Goal: Contribute content

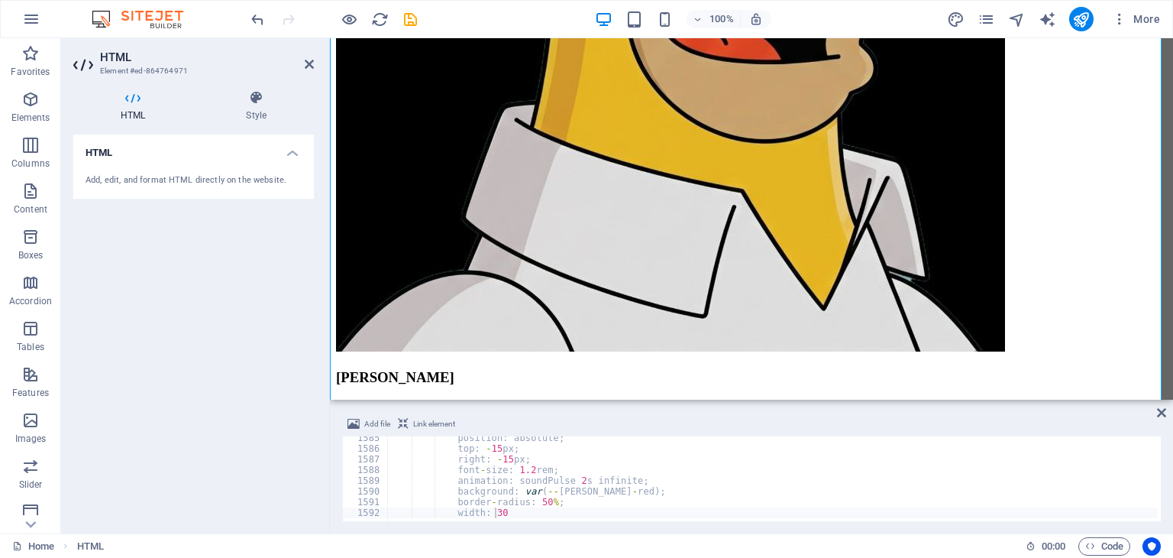
scroll to position [16943, 0]
click at [537, 475] on div "position : absolute ; top : - 15 px ; right : - 15 px ; font - size : 1.2 rem ;…" at bounding box center [1052, 483] width 1330 height 103
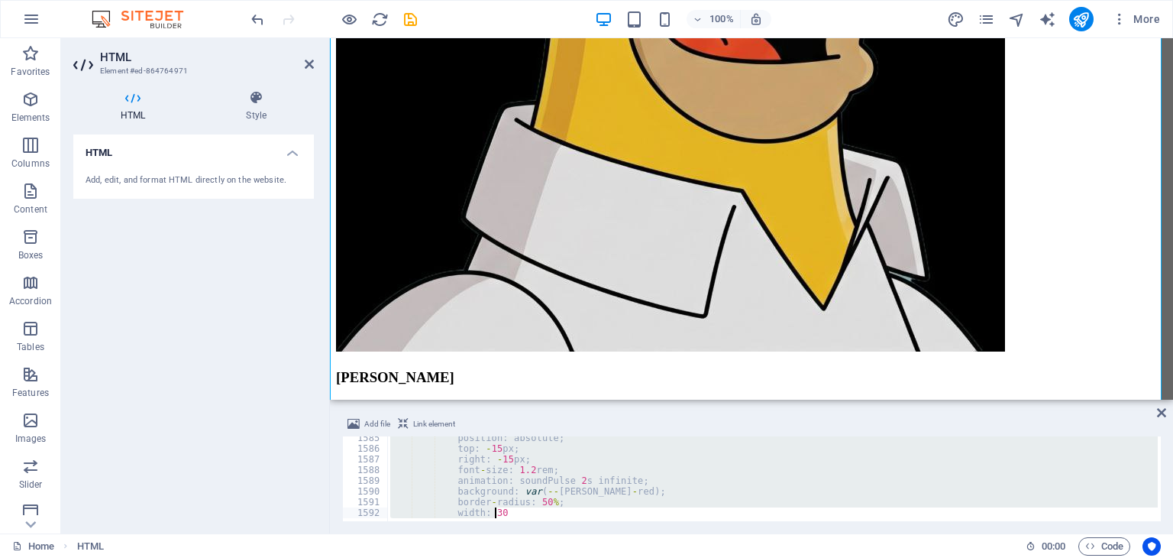
paste textarea "randomEmoji."
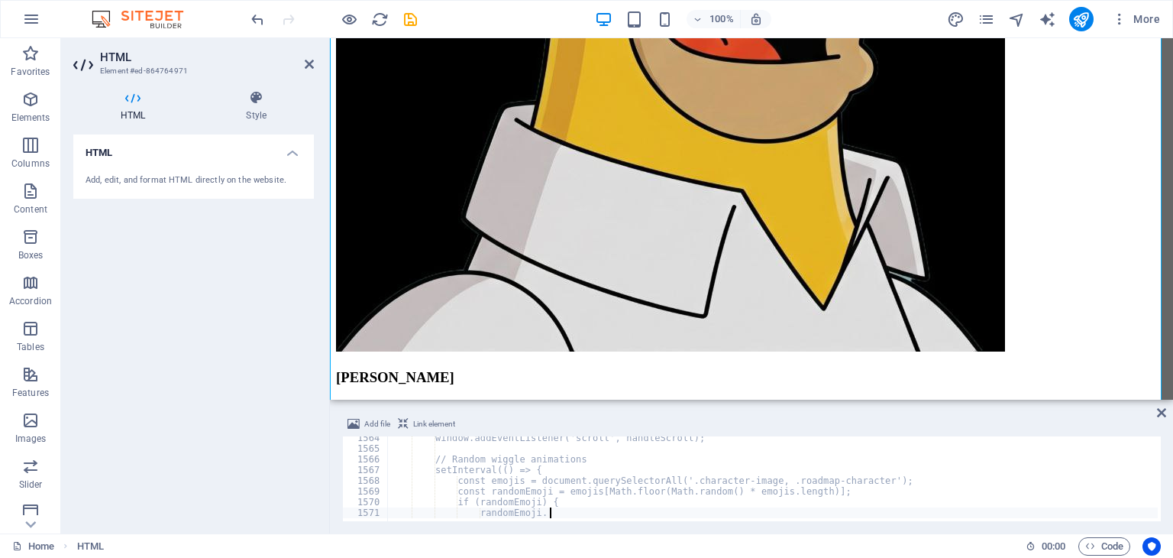
scroll to position [16719, 0]
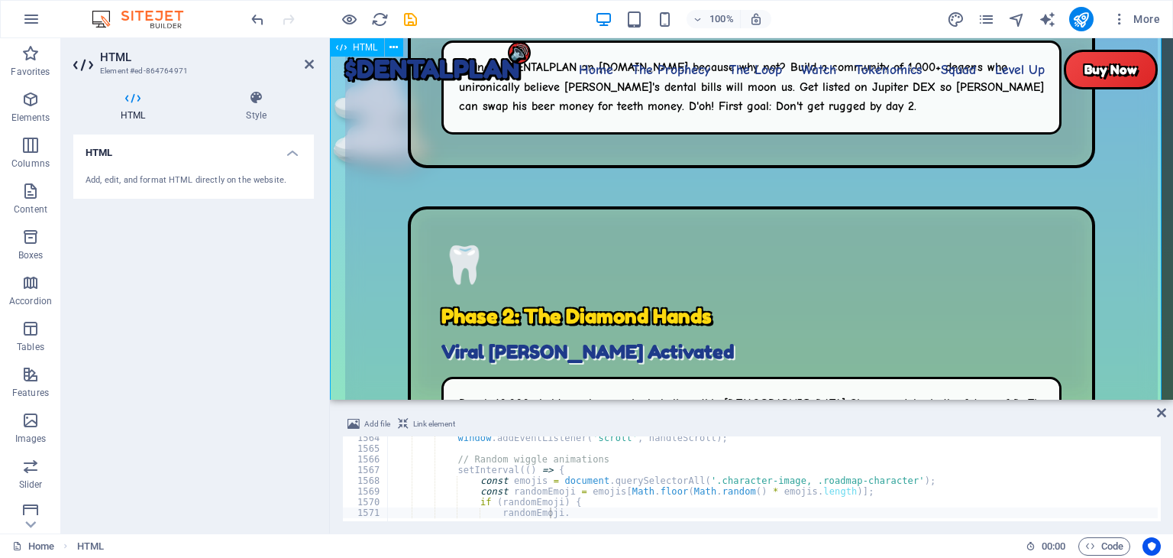
scroll to position [6348, 0]
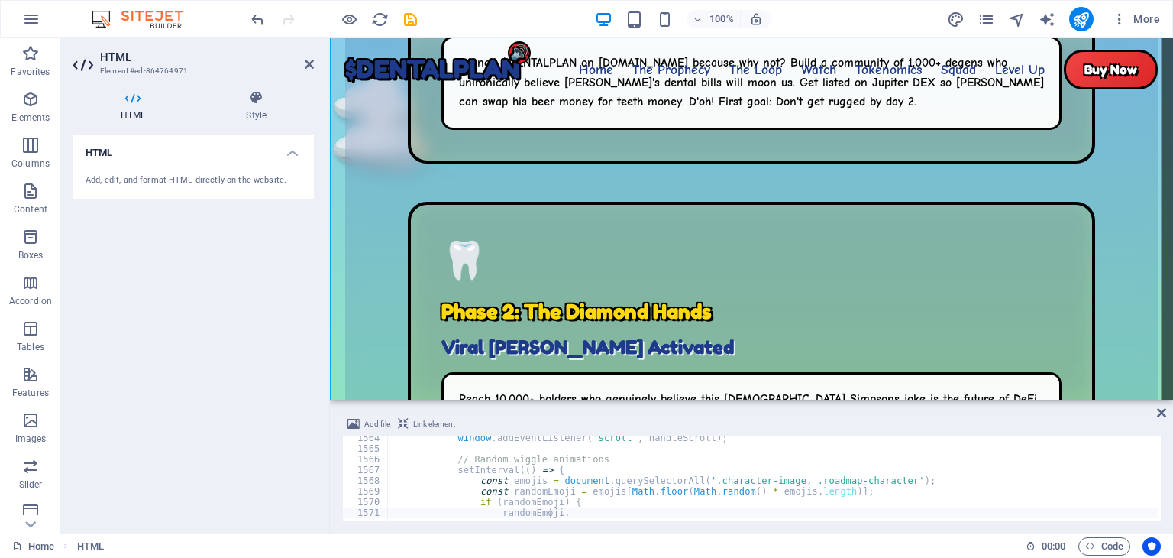
click at [714, 473] on div "window . addEventListener ( 'scroll' , handleScroll ) ; // Random wiggle animat…" at bounding box center [1052, 483] width 1330 height 103
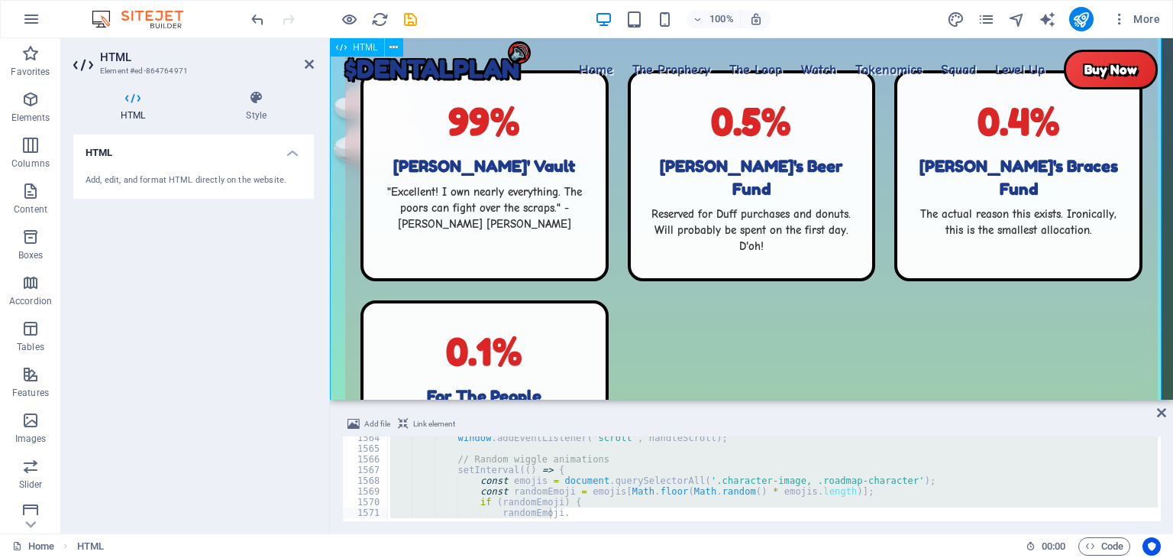
scroll to position [5071, 0]
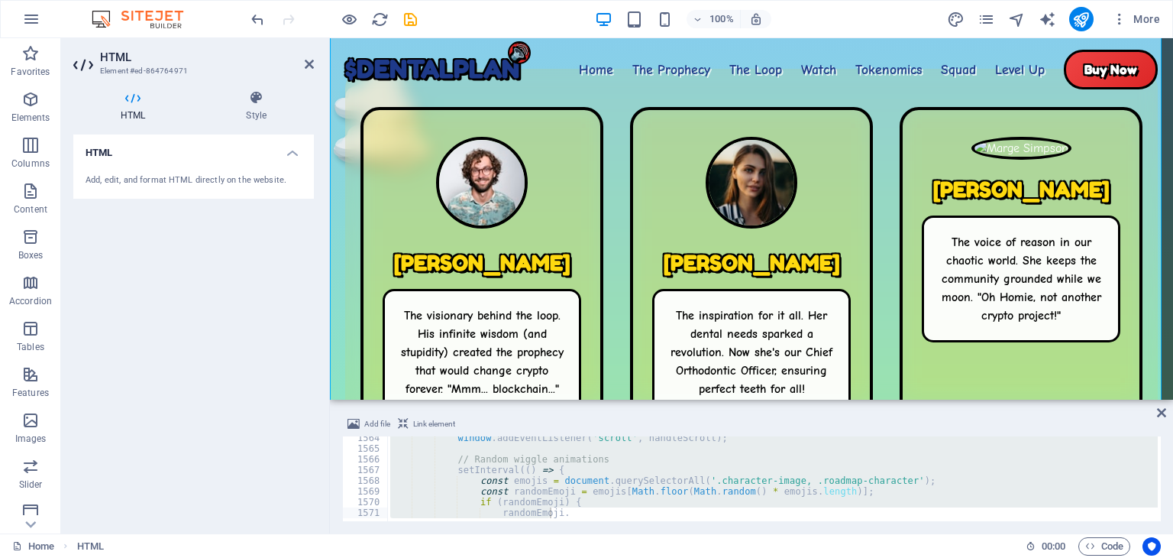
click at [814, 462] on div "window . addEventListener ( 'scroll' , handleScroll ) ; // Random wiggle animat…" at bounding box center [772, 478] width 771 height 85
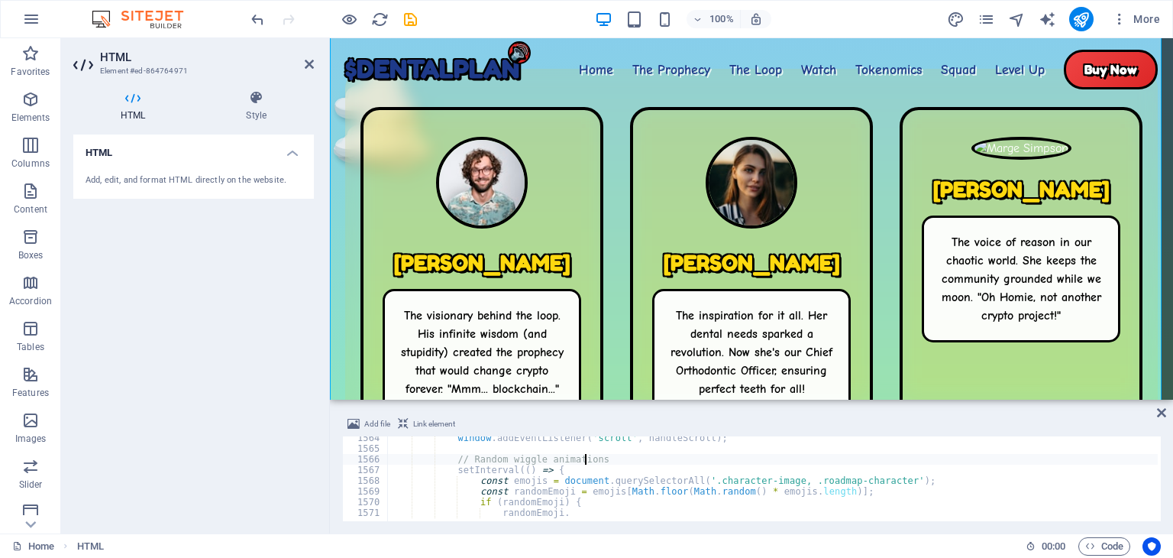
click at [765, 482] on div "window . addEventListener ( 'scroll' , handleScroll ) ; // Random wiggle animat…" at bounding box center [1052, 483] width 1330 height 103
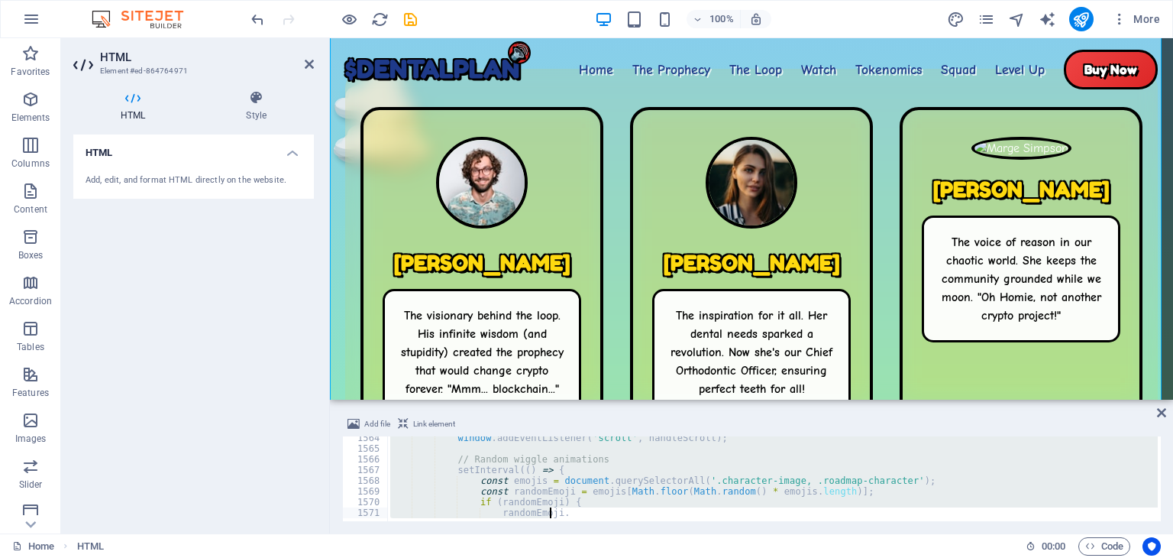
paste textarea "</html>"
type textarea "</html>"
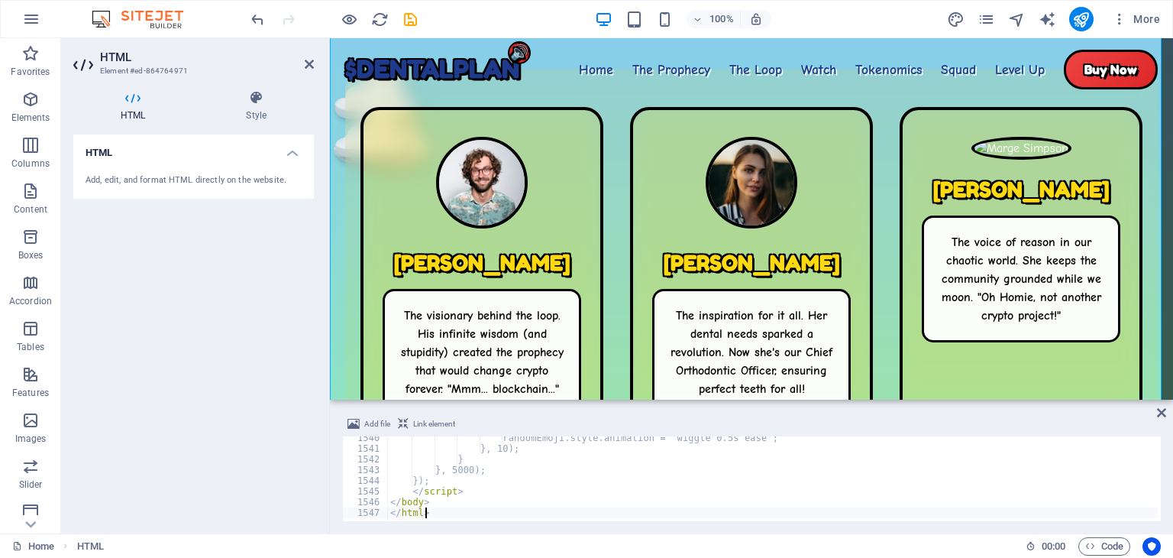
scroll to position [16462, 0]
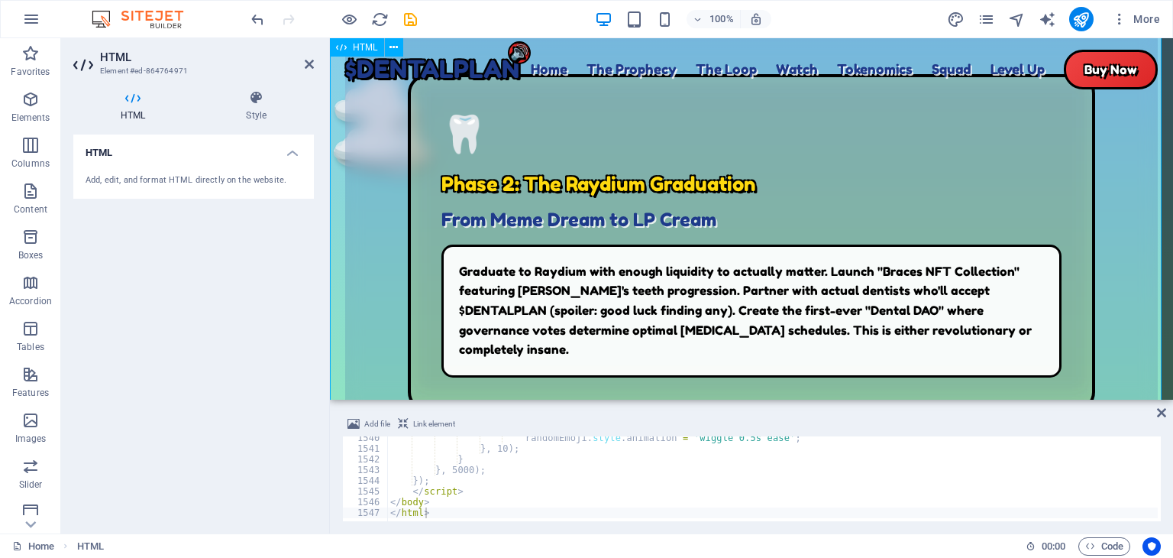
scroll to position [6688, 0]
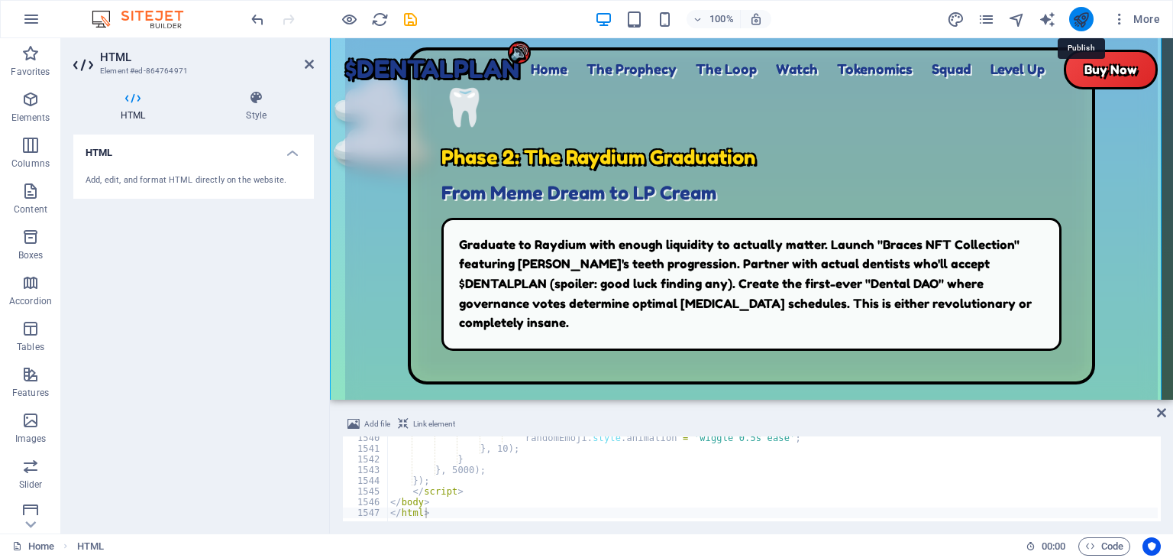
click at [1076, 21] on icon "publish" at bounding box center [1081, 20] width 18 height 18
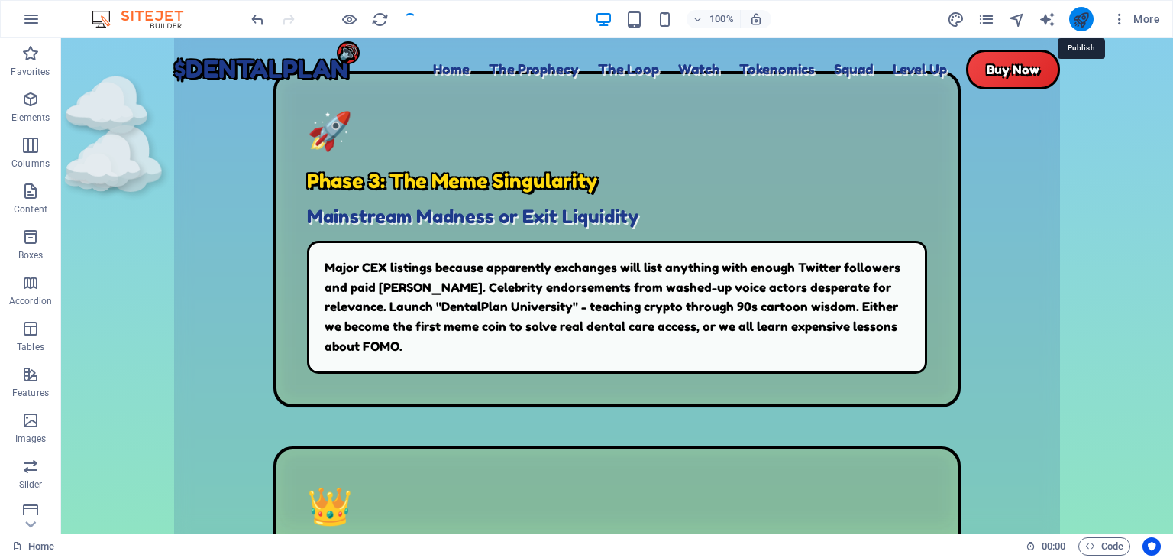
scroll to position [6691, 0]
